Goal: Task Accomplishment & Management: Use online tool/utility

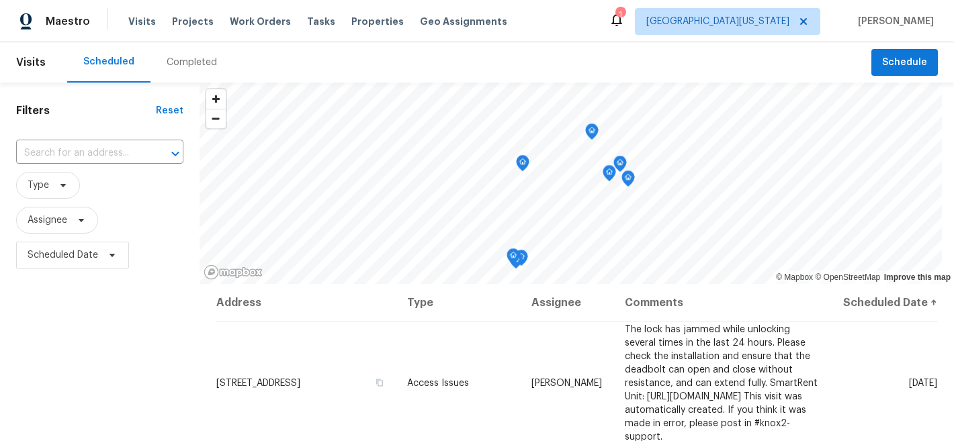
click at [488, 40] on div "Maestro Visits Projects Work Orders Tasks Properties Geo Assignments 1 Northern…" at bounding box center [477, 21] width 954 height 42
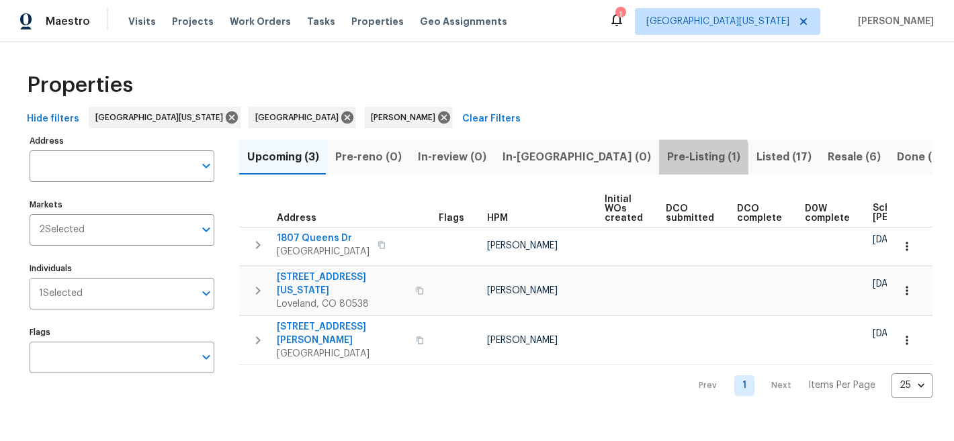
click at [667, 159] on span "Pre-Listing (1)" at bounding box center [703, 157] width 73 height 19
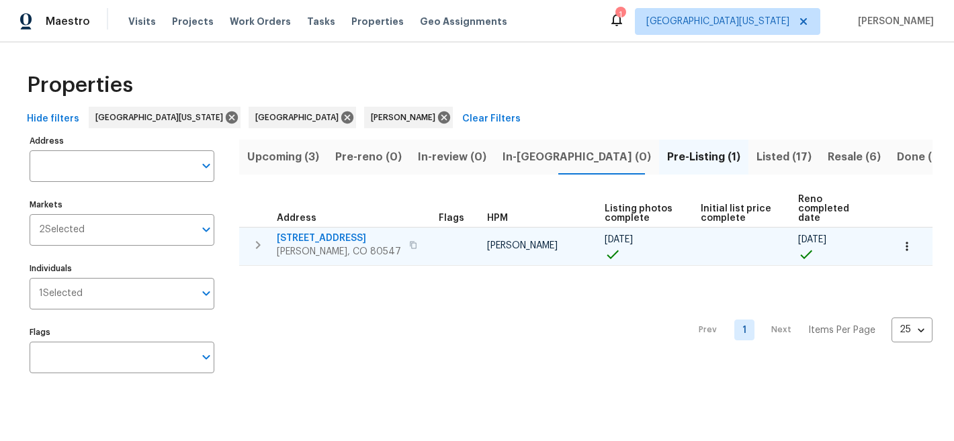
click at [355, 236] on span "[STREET_ADDRESS]" at bounding box center [339, 238] width 124 height 13
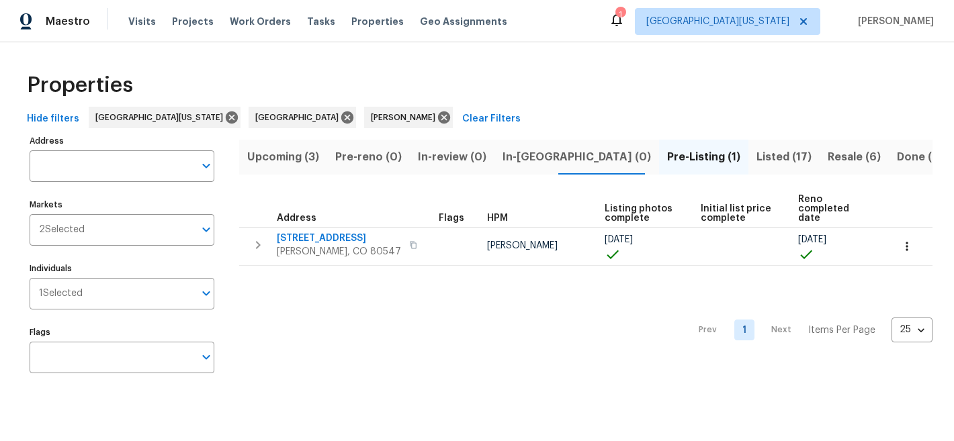
click at [523, 85] on div "Properties" at bounding box center [476, 85] width 911 height 43
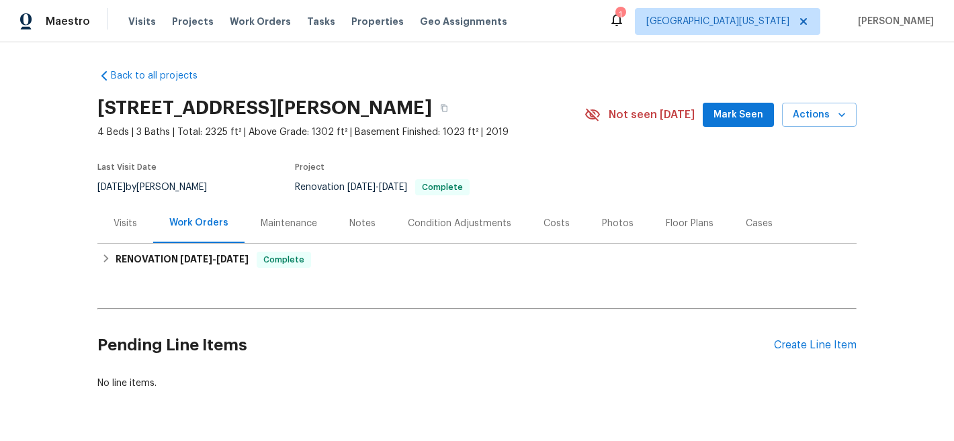
click at [609, 221] on div "Photos" at bounding box center [618, 223] width 32 height 13
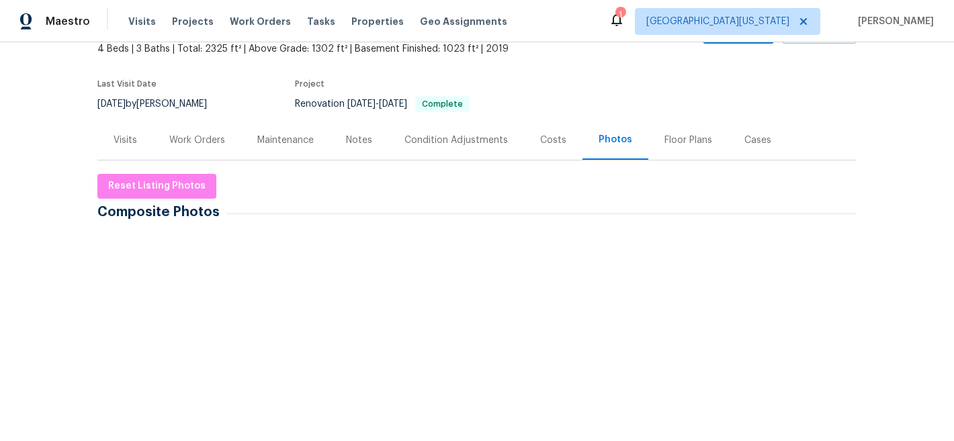
scroll to position [60, 0]
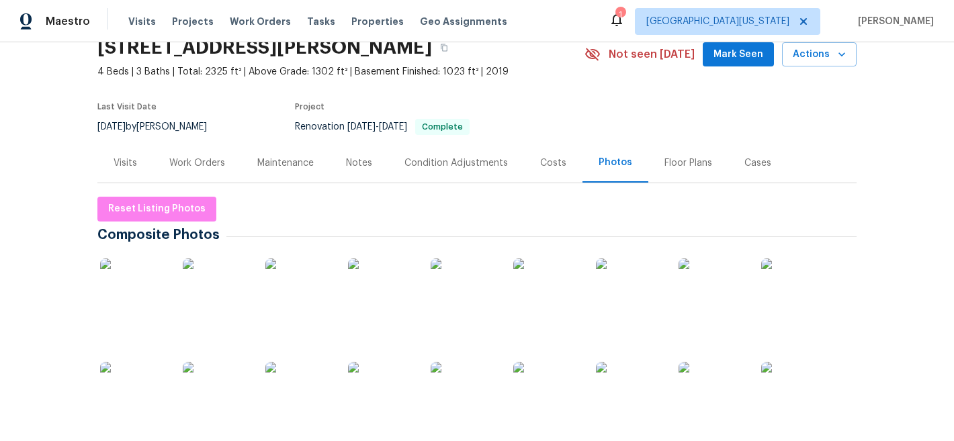
click at [123, 279] on img at bounding box center [133, 292] width 67 height 67
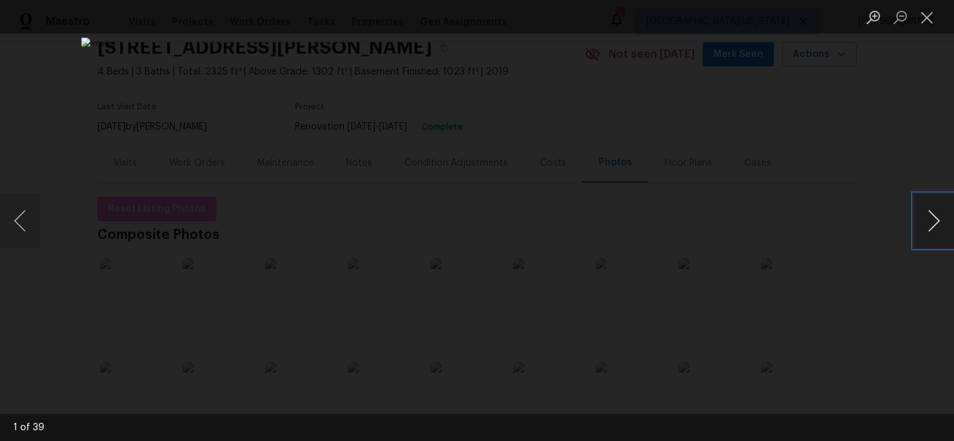
click at [932, 222] on button "Next image" at bounding box center [933, 221] width 40 height 54
click at [30, 221] on button "Previous image" at bounding box center [20, 221] width 40 height 54
click at [935, 217] on button "Next image" at bounding box center [933, 221] width 40 height 54
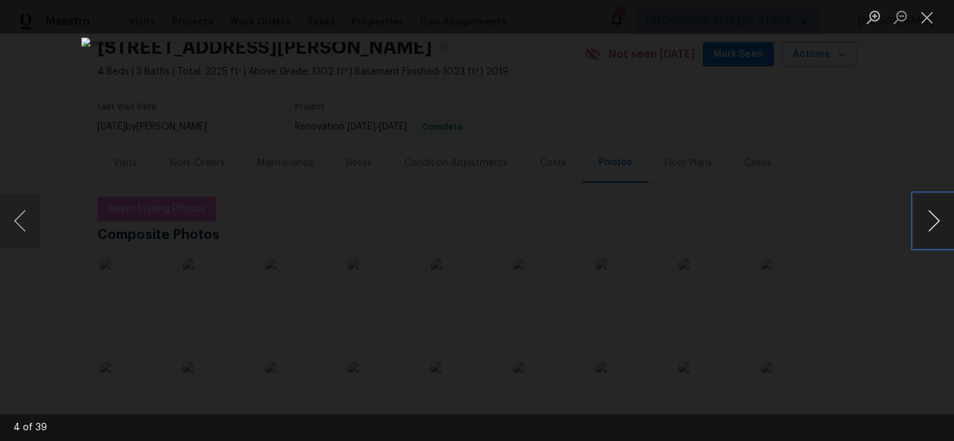
click at [935, 217] on button "Next image" at bounding box center [933, 221] width 40 height 54
click at [935, 218] on button "Next image" at bounding box center [933, 221] width 40 height 54
click at [15, 220] on button "Previous image" at bounding box center [20, 221] width 40 height 54
click at [935, 224] on button "Next image" at bounding box center [933, 221] width 40 height 54
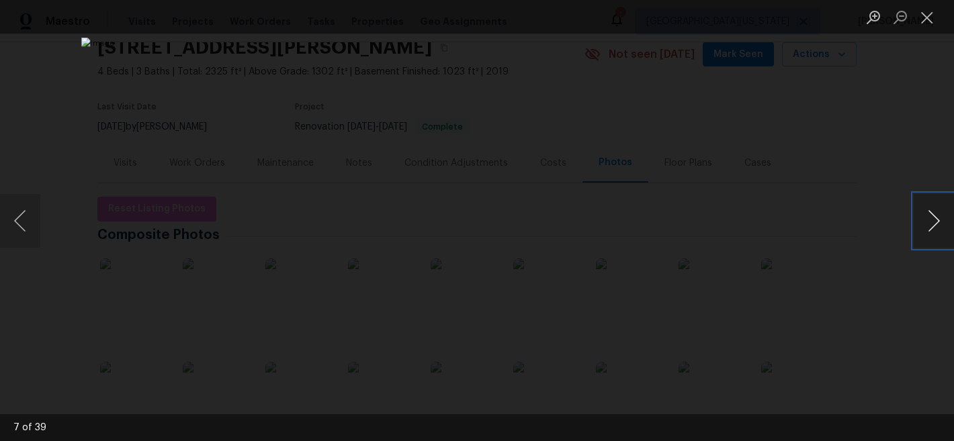
click at [935, 224] on button "Next image" at bounding box center [933, 221] width 40 height 54
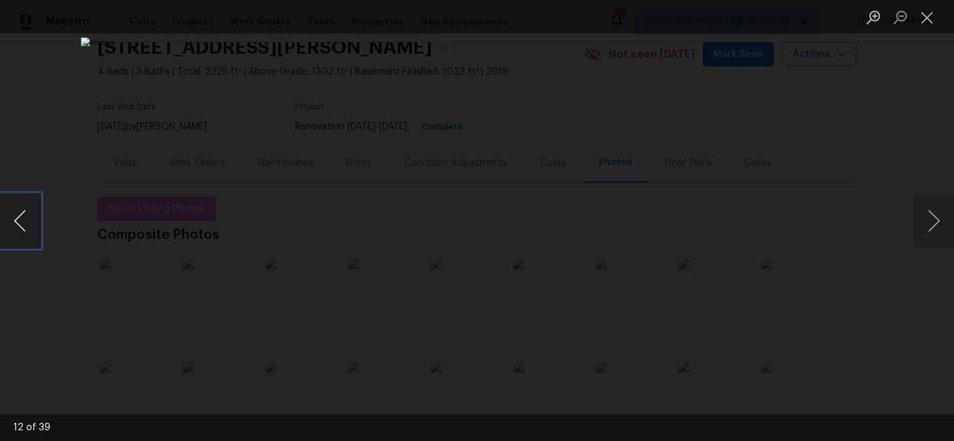
click at [25, 223] on button "Previous image" at bounding box center [20, 221] width 40 height 54
click at [930, 225] on button "Next image" at bounding box center [933, 221] width 40 height 54
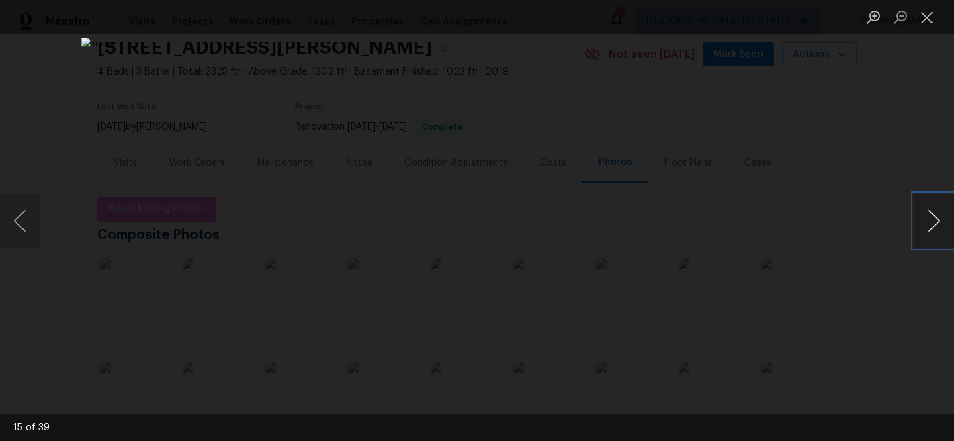
click at [930, 225] on button "Next image" at bounding box center [933, 221] width 40 height 54
click at [930, 226] on button "Next image" at bounding box center [933, 221] width 40 height 54
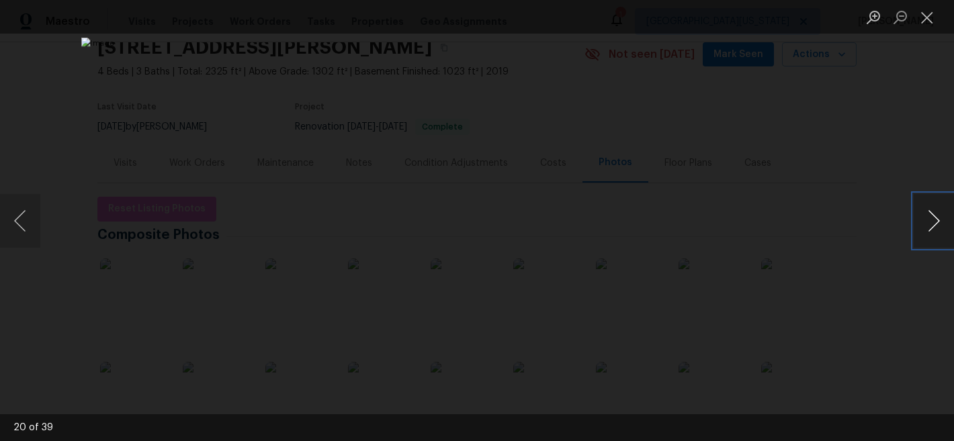
click at [930, 226] on button "Next image" at bounding box center [933, 221] width 40 height 54
click at [34, 228] on button "Previous image" at bounding box center [20, 221] width 40 height 54
click at [932, 227] on button "Next image" at bounding box center [933, 221] width 40 height 54
click at [933, 228] on button "Next image" at bounding box center [933, 221] width 40 height 54
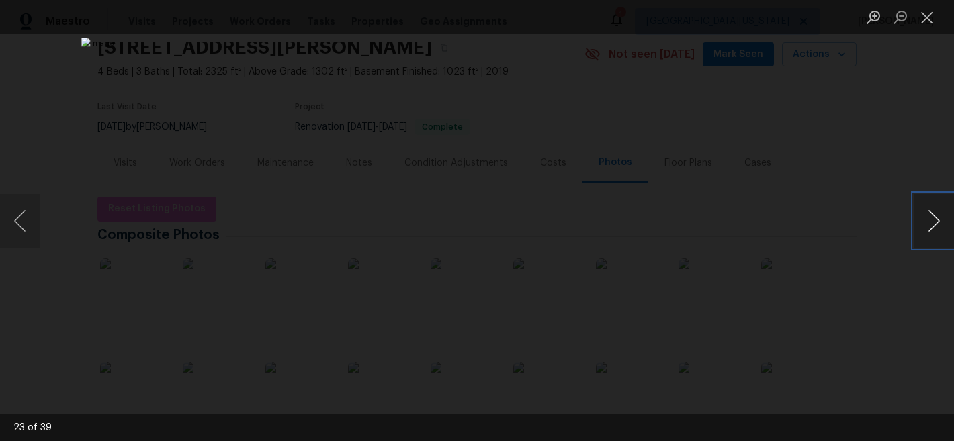
click at [933, 228] on button "Next image" at bounding box center [933, 221] width 40 height 54
click at [25, 220] on button "Previous image" at bounding box center [20, 221] width 40 height 54
click at [32, 230] on button "Previous image" at bounding box center [20, 221] width 40 height 54
click at [928, 225] on button "Next image" at bounding box center [933, 221] width 40 height 54
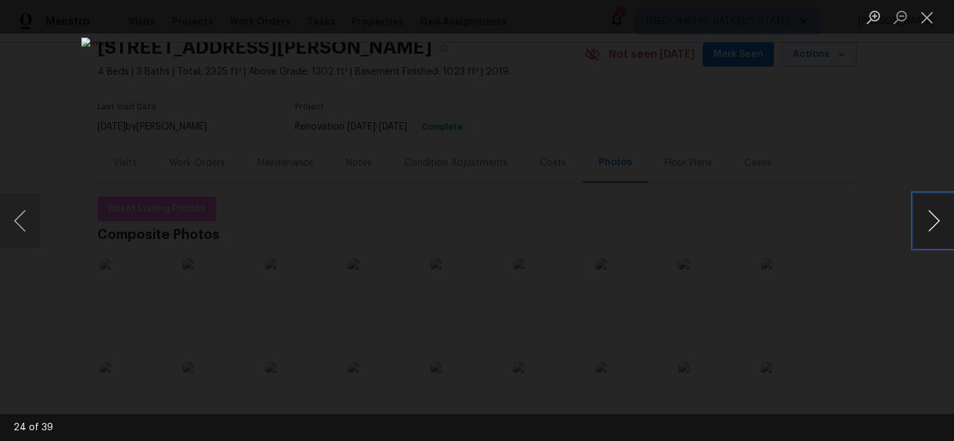
click at [929, 225] on button "Next image" at bounding box center [933, 221] width 40 height 54
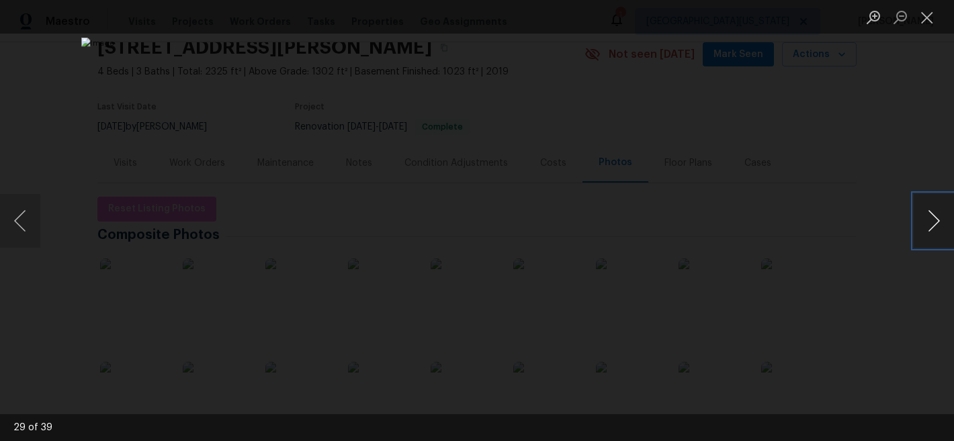
click at [929, 225] on button "Next image" at bounding box center [933, 221] width 40 height 54
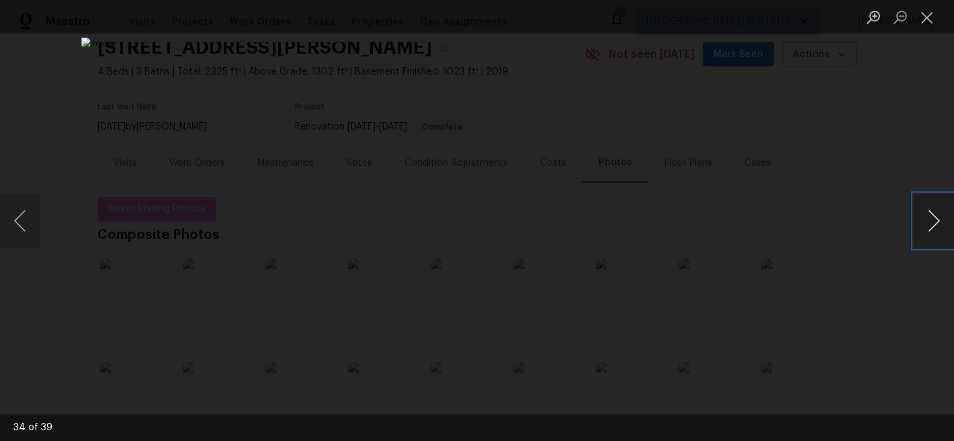
click at [929, 225] on button "Next image" at bounding box center [933, 221] width 40 height 54
click at [928, 13] on button "Close lightbox" at bounding box center [926, 17] width 27 height 24
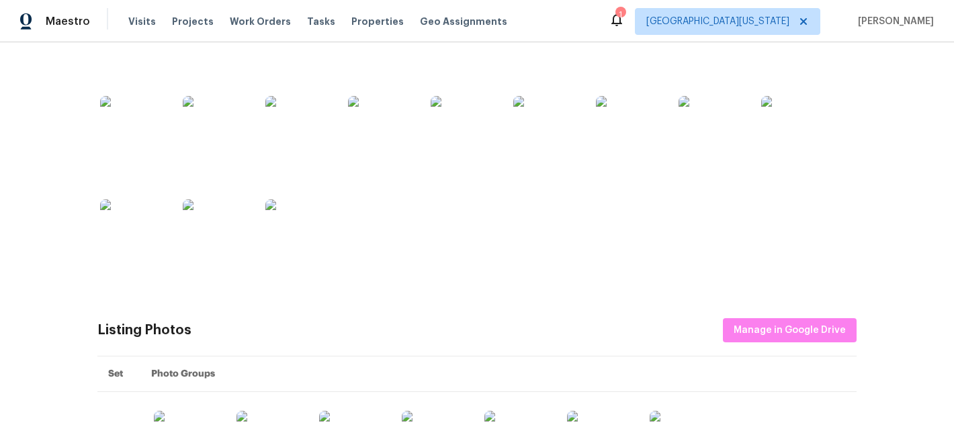
scroll to position [536, 0]
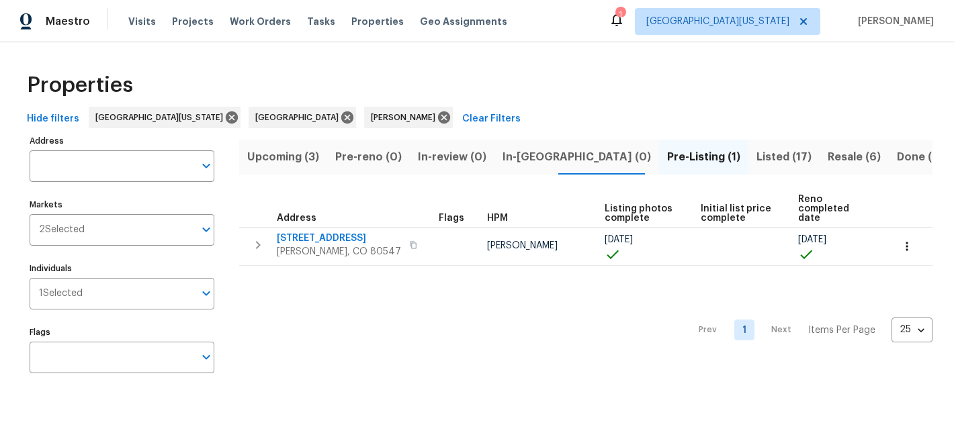
click at [288, 154] on span "Upcoming (3)" at bounding box center [283, 157] width 72 height 19
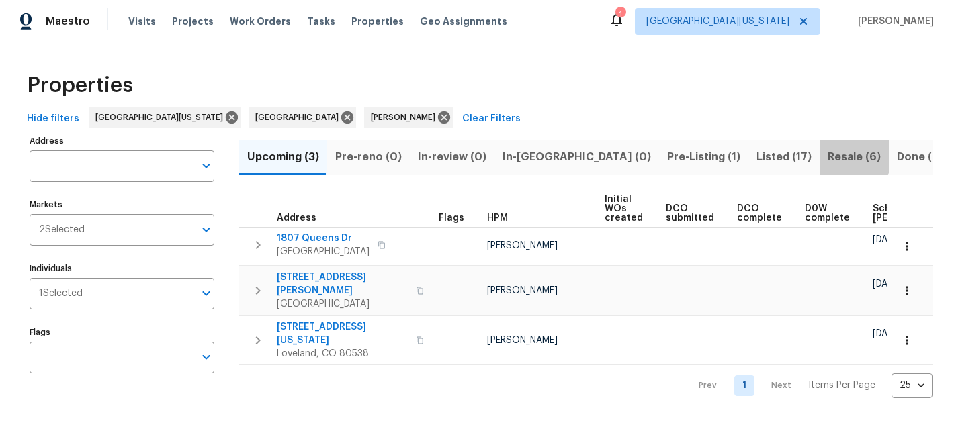
click at [827, 154] on span "Resale (6)" at bounding box center [853, 157] width 53 height 19
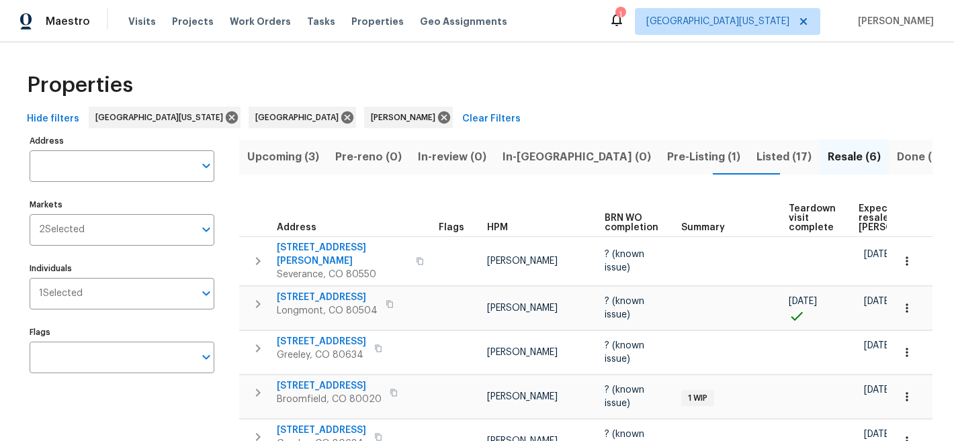
click at [858, 216] on span "Expected resale COE" at bounding box center [896, 218] width 76 height 28
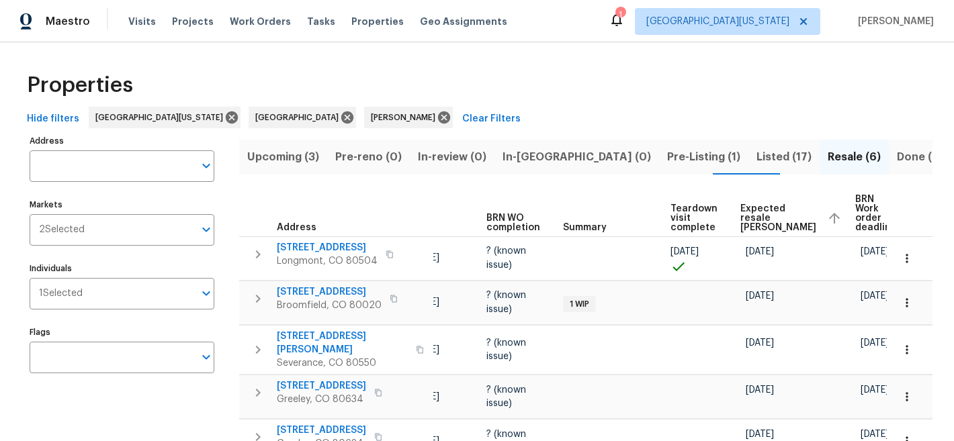
click at [645, 89] on div "Properties" at bounding box center [476, 85] width 911 height 43
click at [622, 21] on icon at bounding box center [616, 19] width 11 height 13
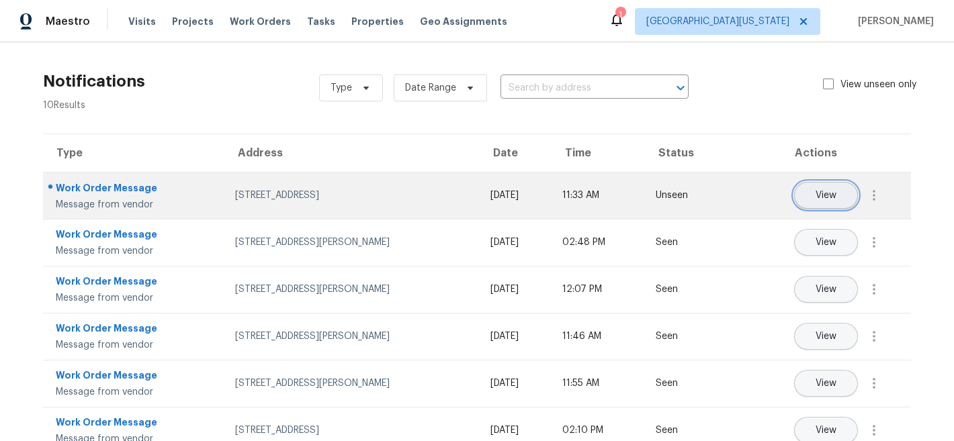
click at [822, 191] on span "View" at bounding box center [825, 196] width 21 height 10
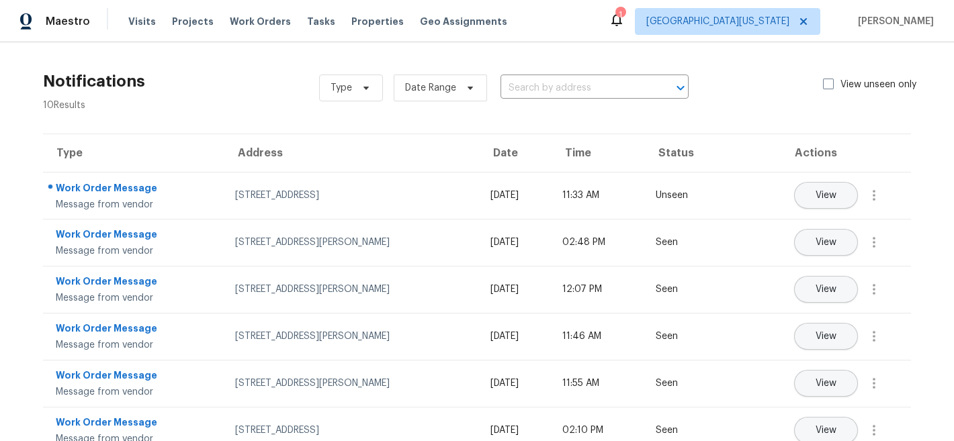
click at [232, 109] on div "Notifications 10 Results Type Date Range ​ View unseen only" at bounding box center [476, 88] width 911 height 48
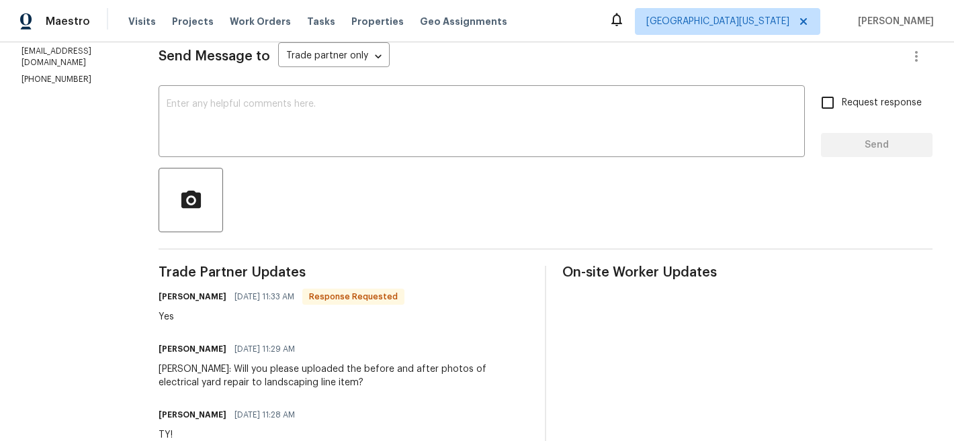
scroll to position [214, 0]
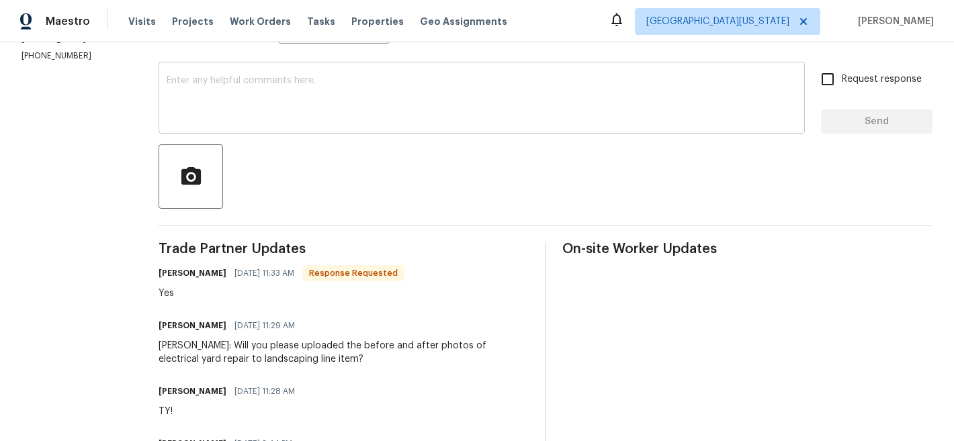
click at [624, 114] on textarea at bounding box center [482, 99] width 630 height 47
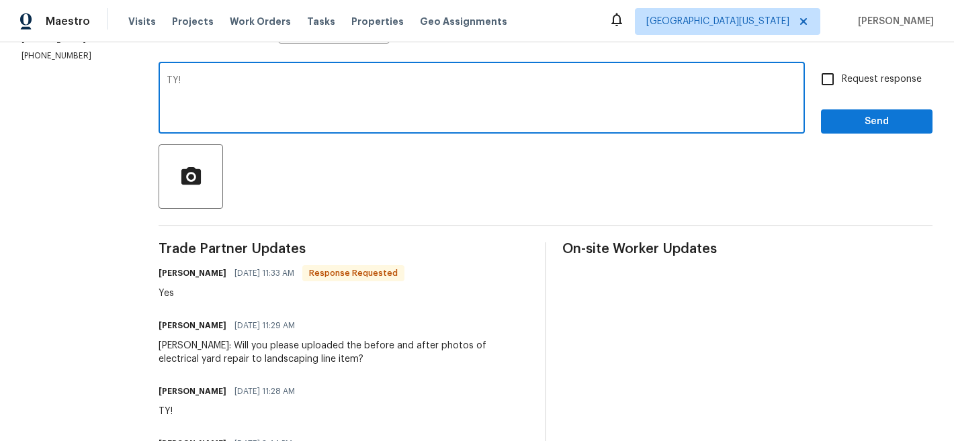
type textarea "TY!"
click at [902, 118] on span "Send" at bounding box center [876, 121] width 90 height 17
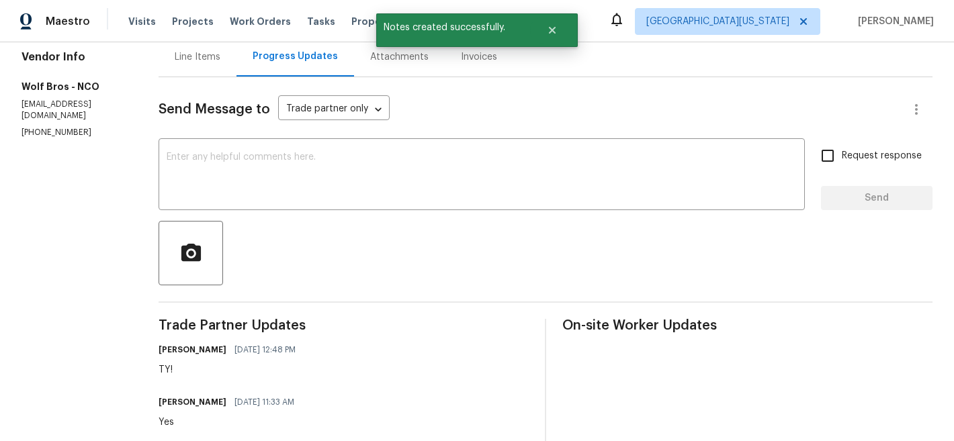
scroll to position [0, 0]
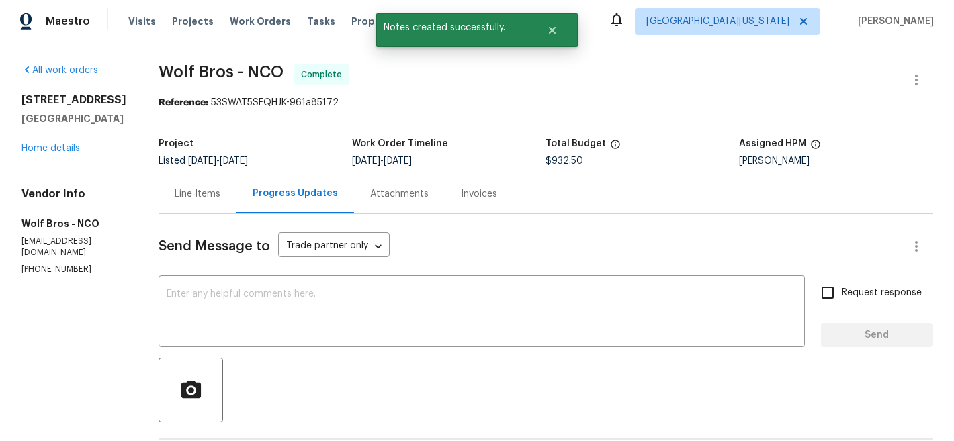
click at [179, 196] on div "Line Items" at bounding box center [198, 193] width 46 height 13
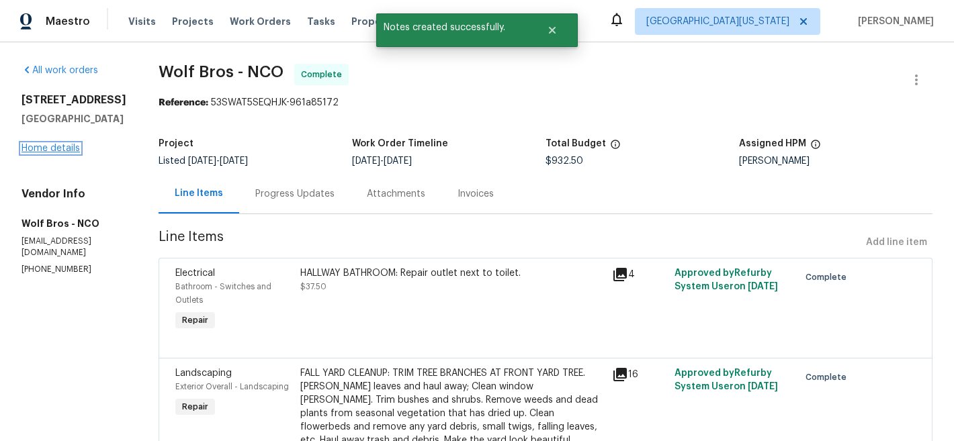
click at [68, 146] on link "Home details" at bounding box center [50, 148] width 58 height 9
